Goal: Task Accomplishment & Management: Manage account settings

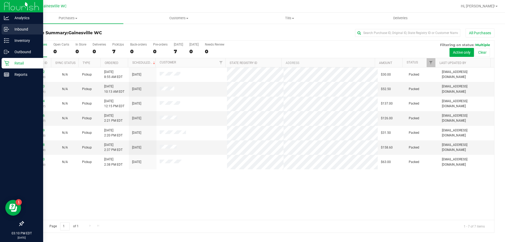
click at [26, 29] on p "Inbound" at bounding box center [25, 29] width 32 height 6
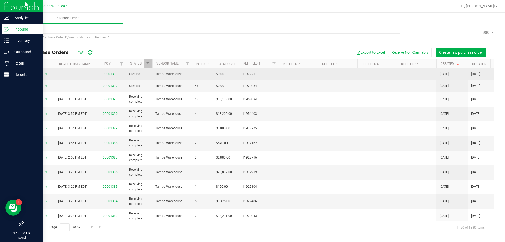
click at [115, 73] on link "00001393" at bounding box center [110, 74] width 15 height 4
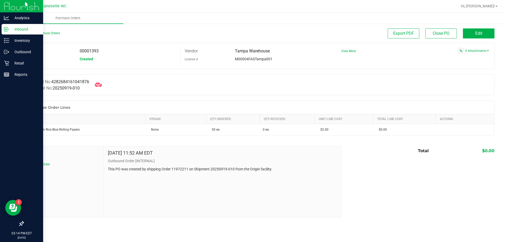
click at [97, 87] on span at bounding box center [99, 85] width 12 height 12
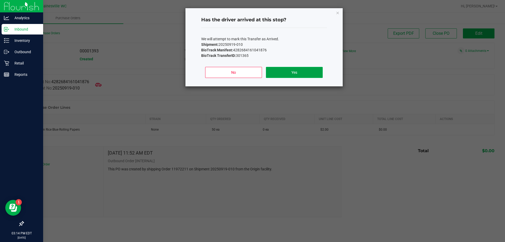
click at [289, 70] on button "Yes" at bounding box center [294, 72] width 57 height 11
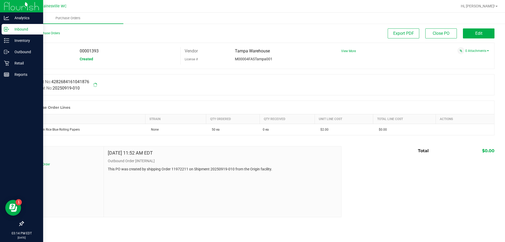
click at [25, 32] on p "Inbound" at bounding box center [25, 29] width 32 height 6
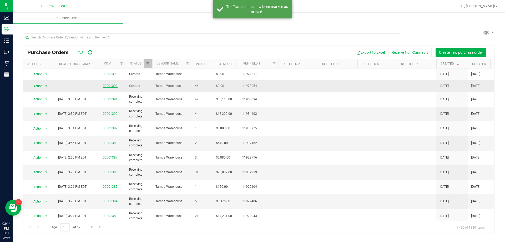
click at [116, 86] on link "00001392" at bounding box center [110, 86] width 15 height 4
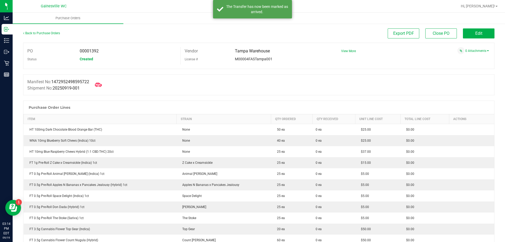
click at [104, 84] on span at bounding box center [99, 85] width 12 height 12
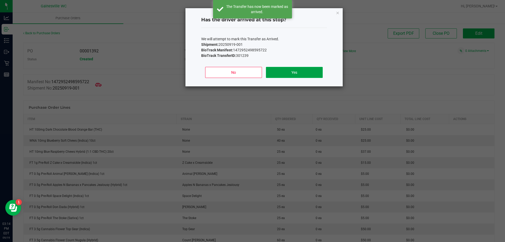
click at [293, 68] on button "Yes" at bounding box center [294, 72] width 57 height 11
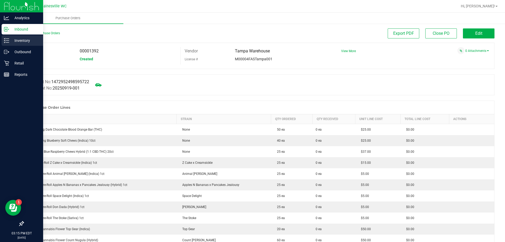
click at [13, 41] on p "Inventory" at bounding box center [25, 40] width 32 height 6
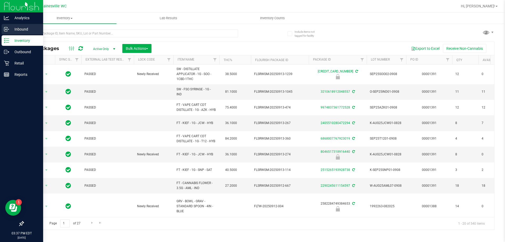
click at [21, 28] on p "Inbound" at bounding box center [25, 29] width 32 height 6
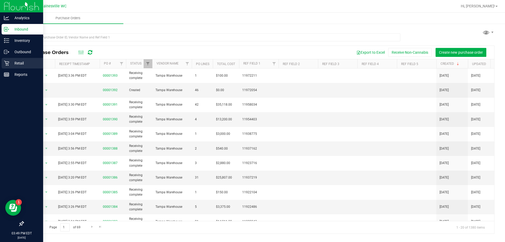
click at [18, 60] on p "Retail" at bounding box center [25, 63] width 32 height 6
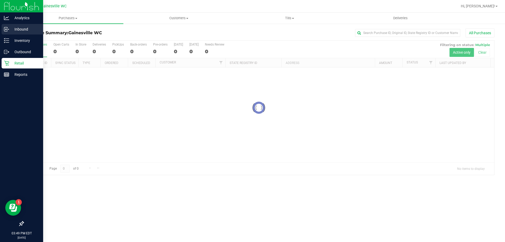
click at [6, 29] on icon at bounding box center [5, 28] width 1 height 1
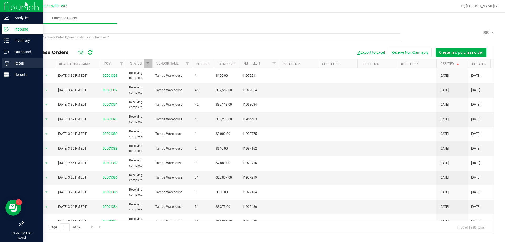
click at [15, 62] on p "Retail" at bounding box center [25, 63] width 32 height 6
